Goal: Task Accomplishment & Management: Use online tool/utility

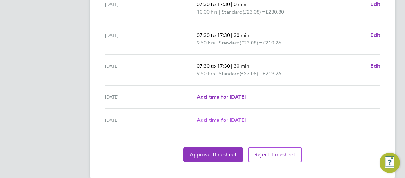
scroll to position [280, 0]
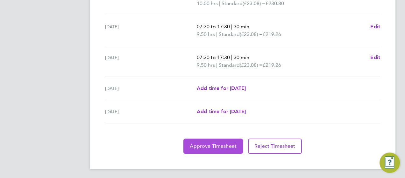
click at [207, 145] on span "Approve Timesheet" at bounding box center [213, 146] width 47 height 6
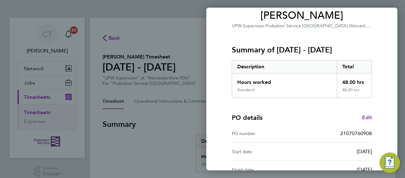
scroll to position [126, 0]
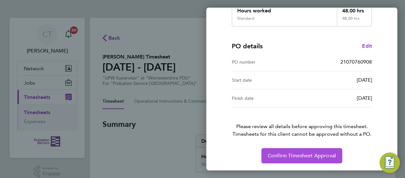
click at [290, 155] on span "Confirm Timesheet Approval" at bounding box center [302, 156] width 68 height 6
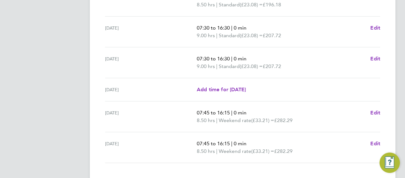
scroll to position [294, 0]
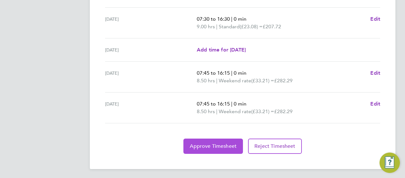
click at [216, 144] on span "Approve Timesheet" at bounding box center [213, 146] width 47 height 6
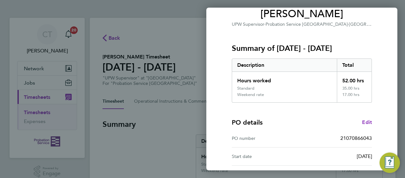
scroll to position [132, 0]
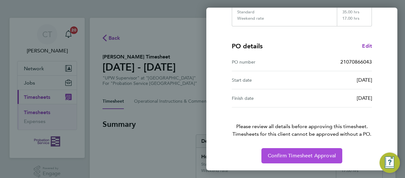
click at [292, 154] on span "Confirm Timesheet Approval" at bounding box center [302, 156] width 68 height 6
